Goal: Information Seeking & Learning: Learn about a topic

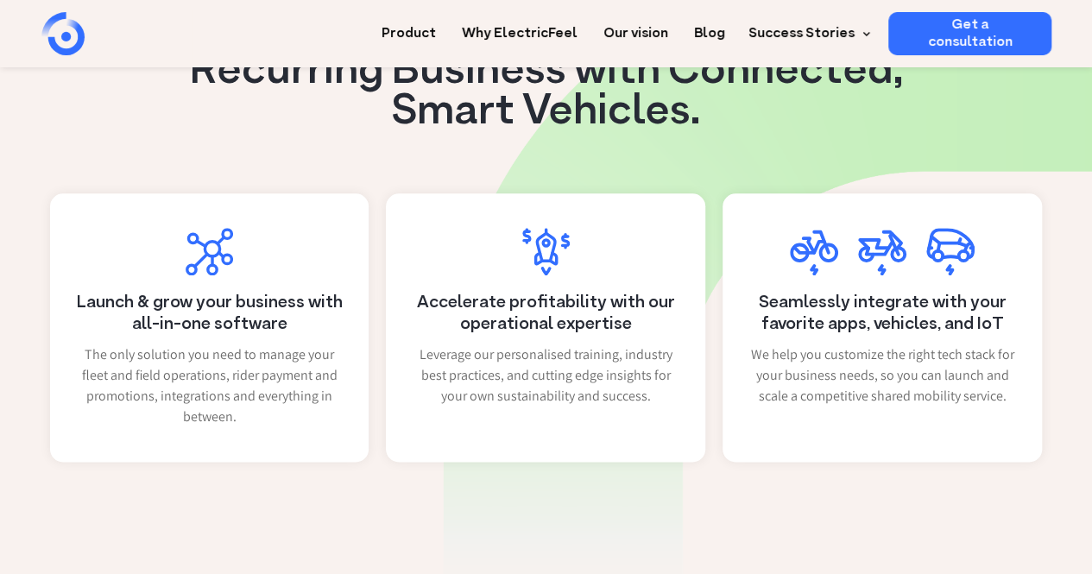
scroll to position [864, 0]
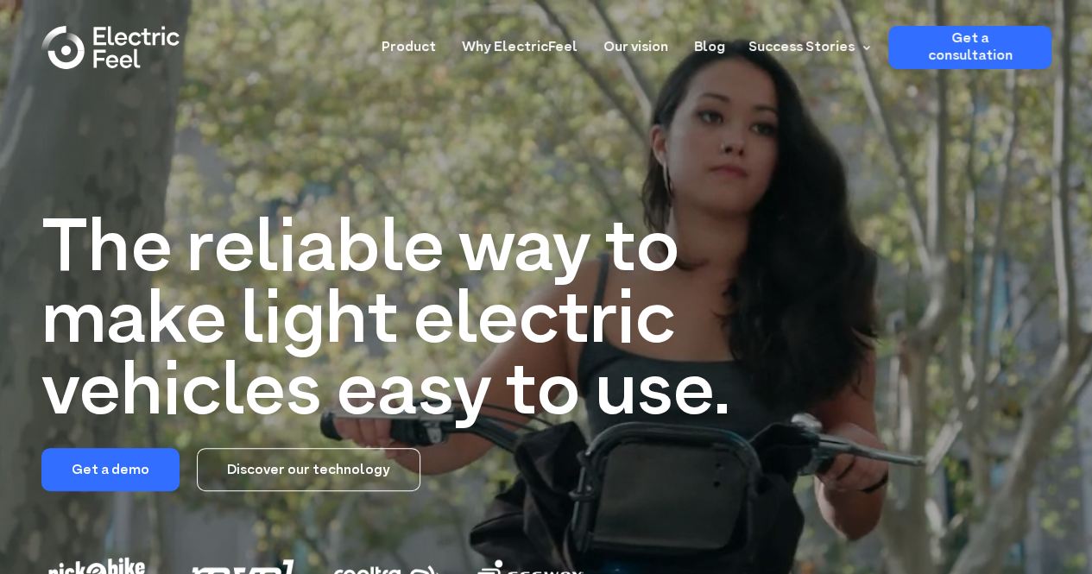
click at [528, 48] on link "Why ElectricFeel" at bounding box center [520, 42] width 116 height 32
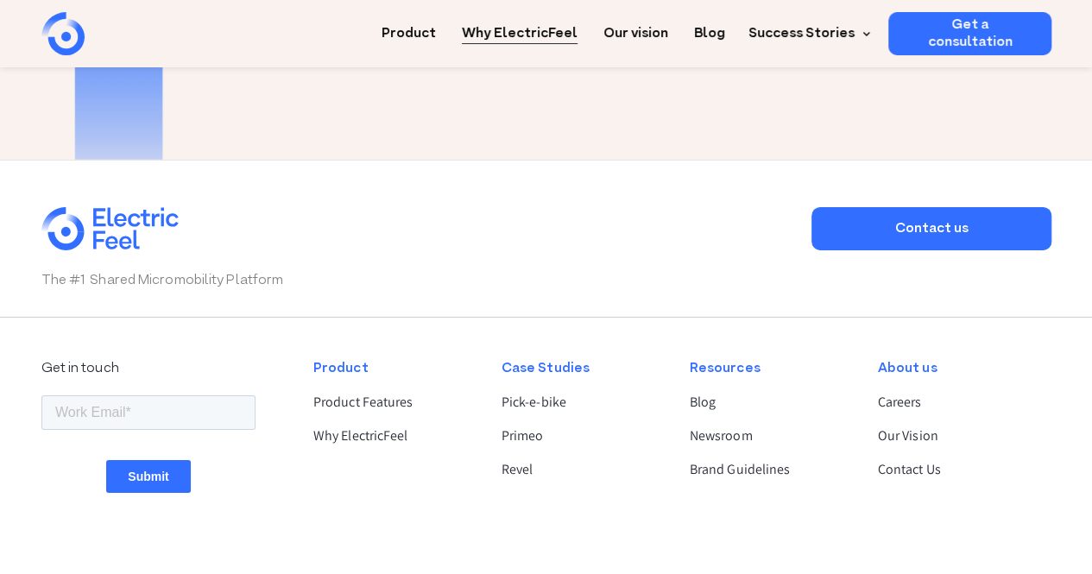
scroll to position [2936, 0]
